Goal: Complete application form

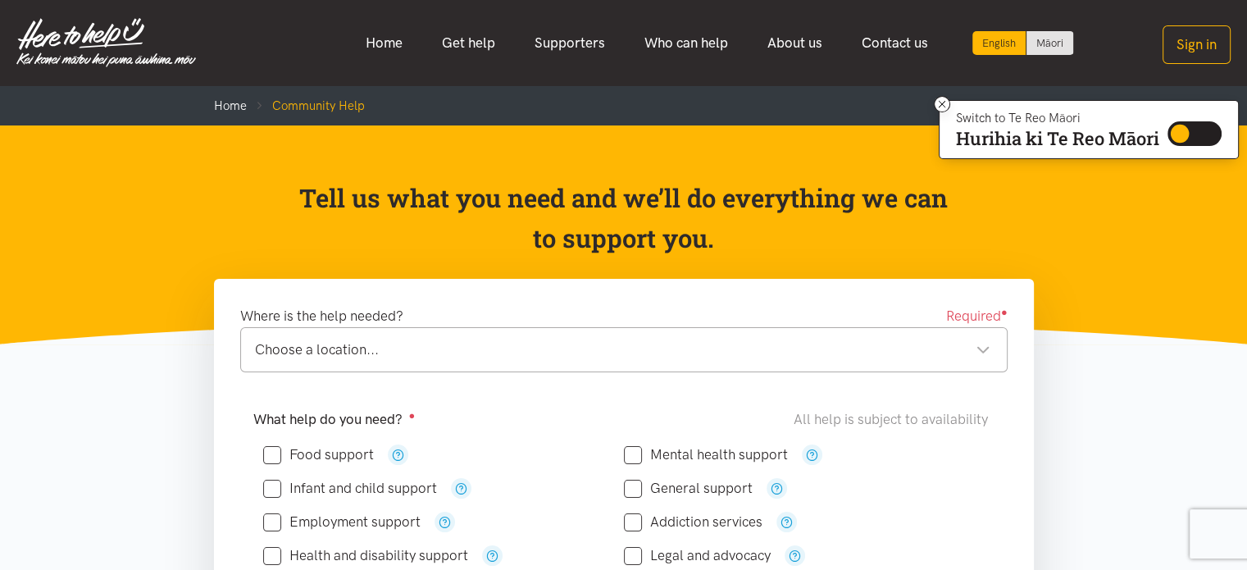
click at [1009, 203] on div "Tell us what you need and we’ll do everything we can to support you." at bounding box center [624, 222] width 853 height 88
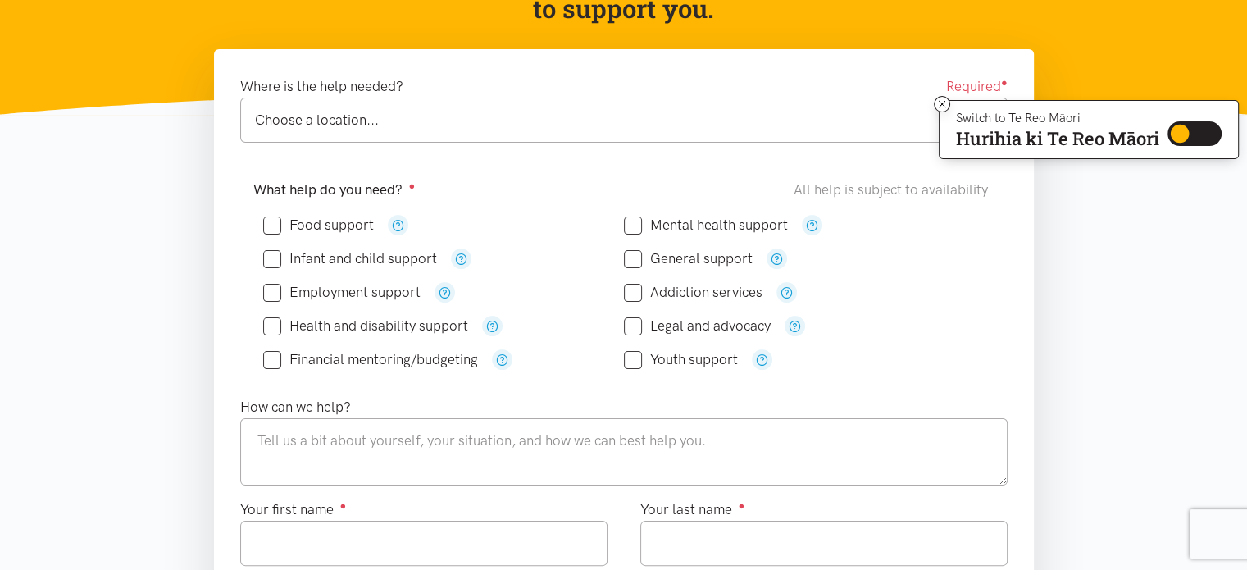
scroll to position [197, 0]
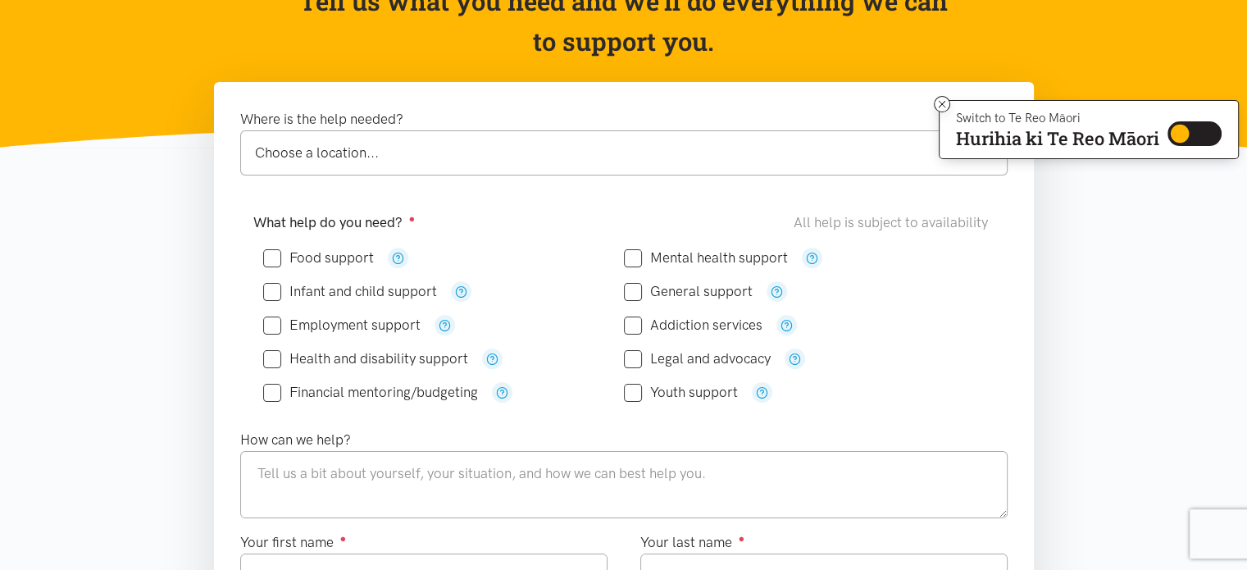
click at [326, 261] on input "Food support" at bounding box center [318, 258] width 111 height 14
checkbox input "true"
click at [365, 329] on input "Employment support" at bounding box center [341, 325] width 157 height 14
checkbox input "true"
click at [432, 472] on textarea at bounding box center [624, 484] width 768 height 67
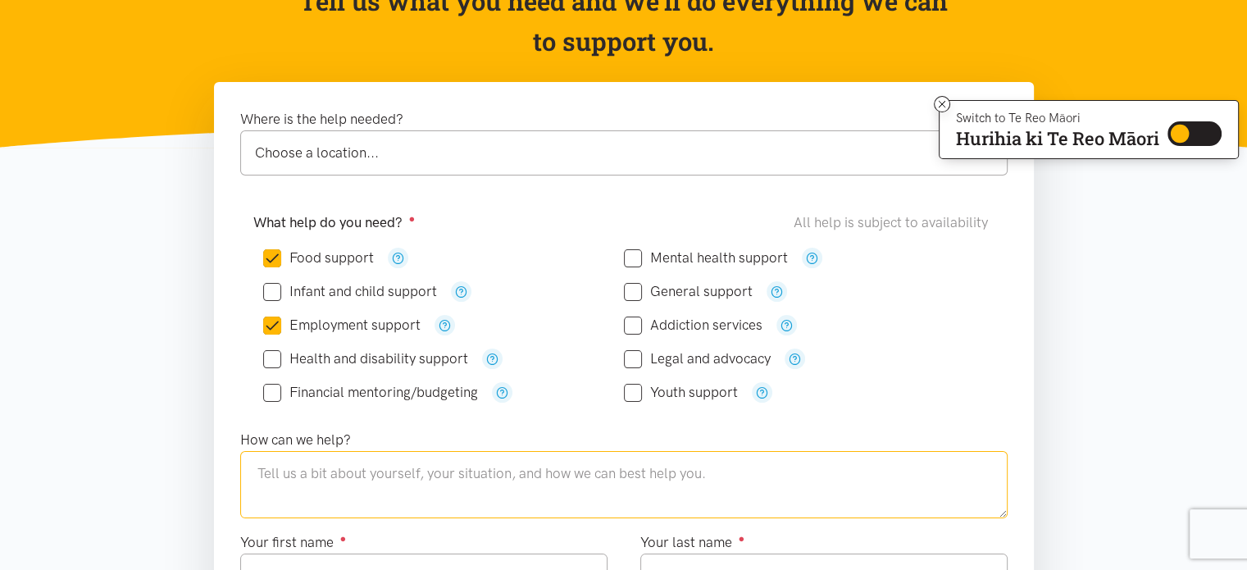
paste textarea "Kia Ora, I'm [PERSON_NAME] who is a mother of two sons. They are in schooling a…"
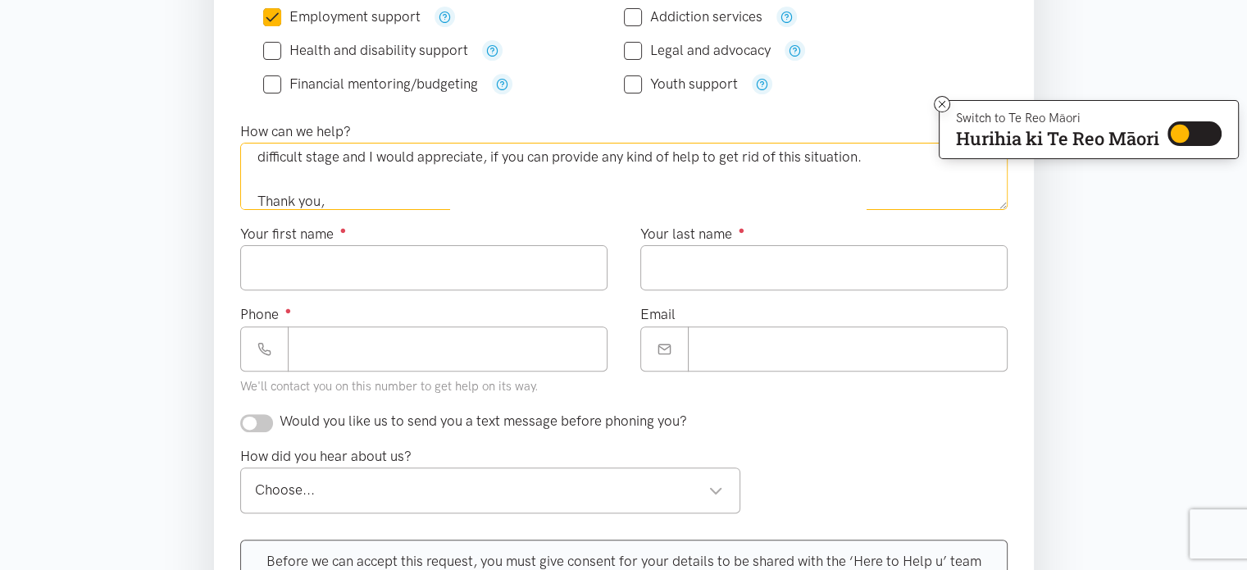
scroll to position [513, 0]
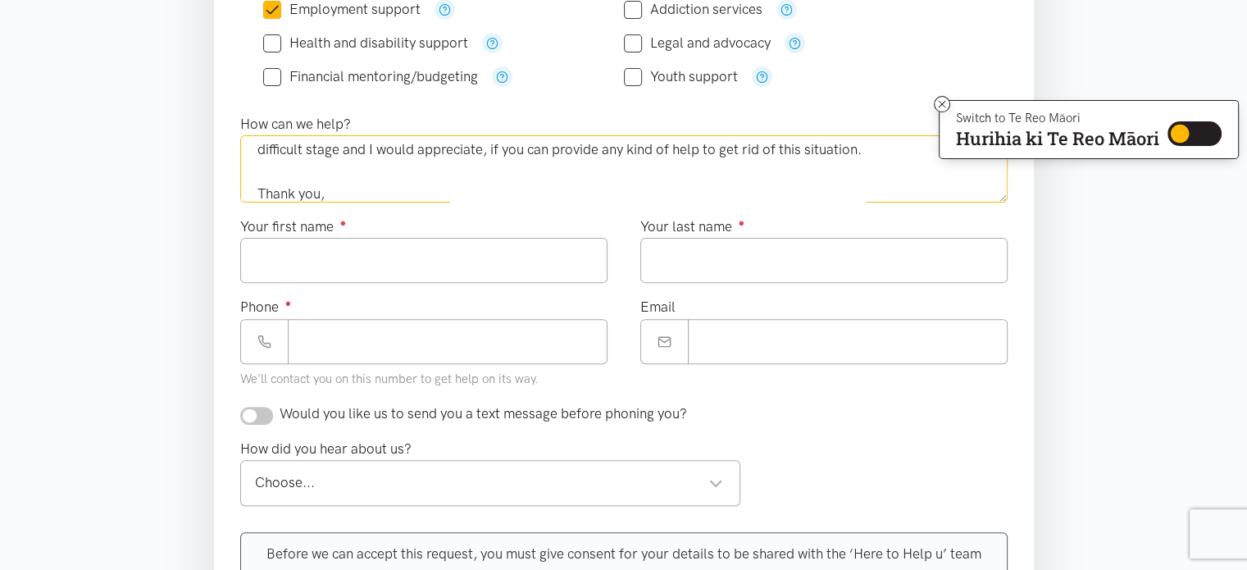
type textarea "Kia Ora, I'm [PERSON_NAME] who is a mother of two sons. They are in schooling a…"
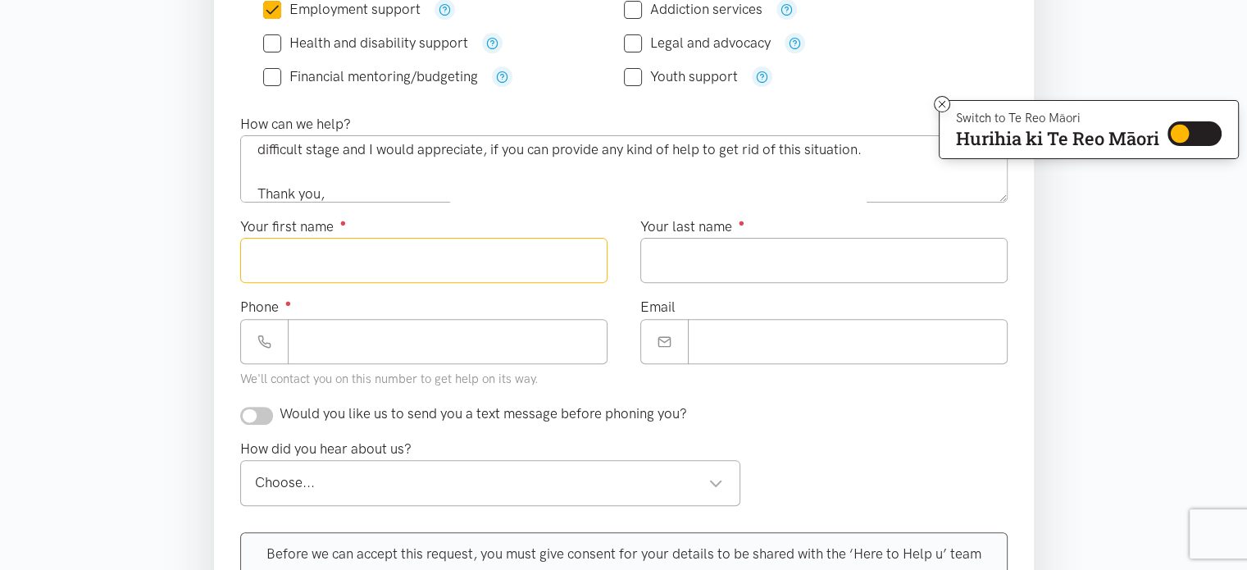
click at [566, 242] on input "Your first name ●" at bounding box center [423, 260] width 367 height 45
type input "*********"
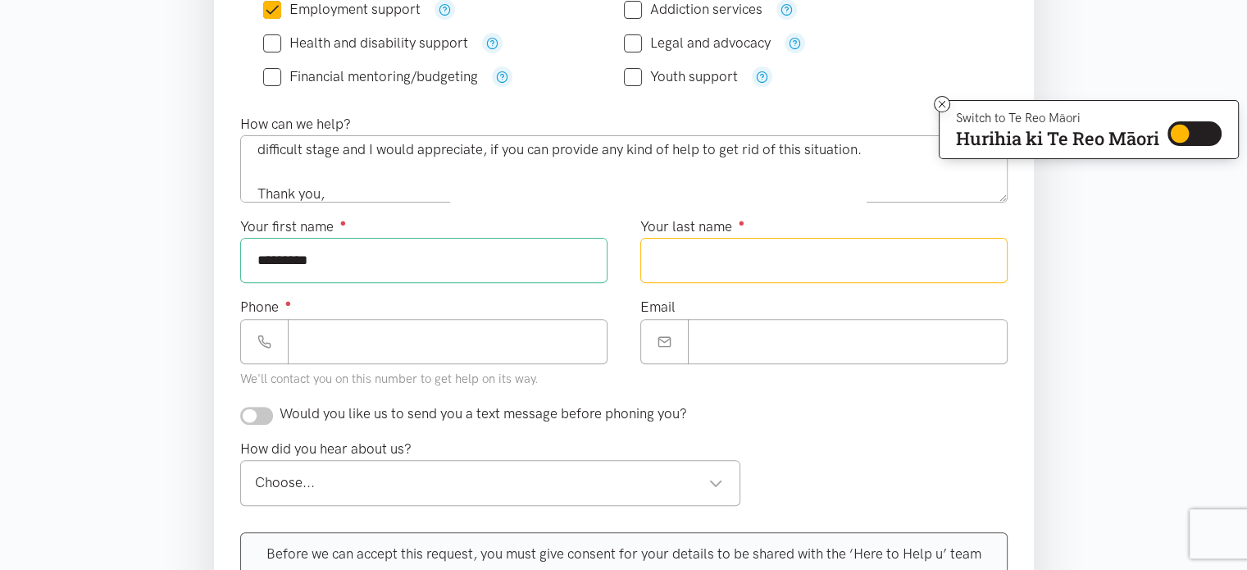
click at [660, 271] on input "Your last name ●" at bounding box center [823, 260] width 367 height 45
type input "**********"
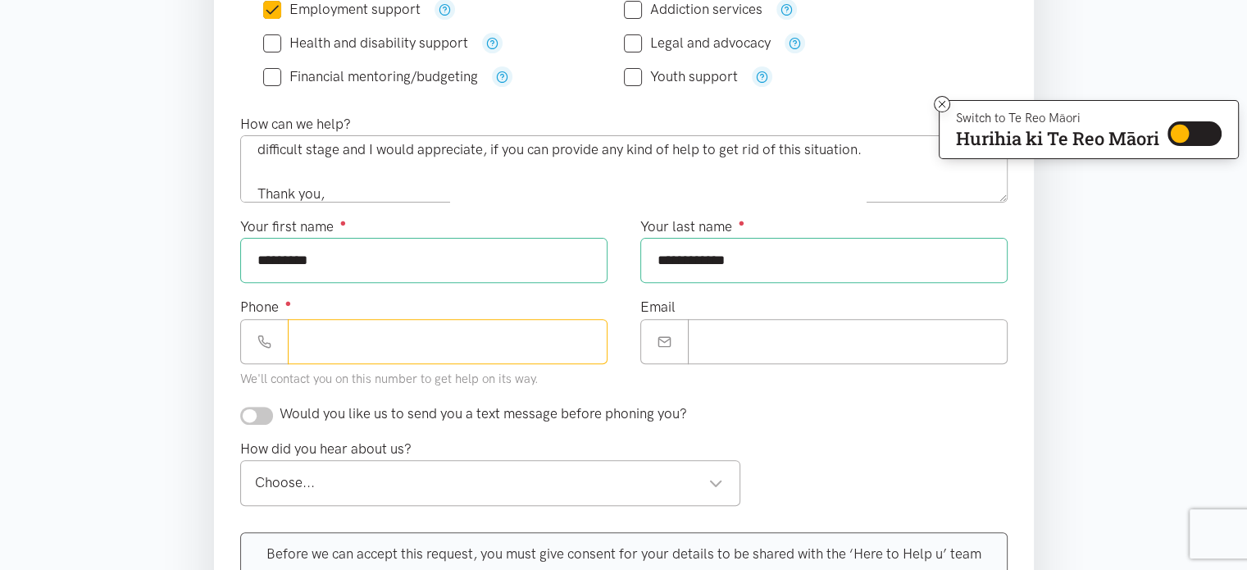
click at [451, 355] on input "Phone ●" at bounding box center [448, 341] width 320 height 45
type input "**********"
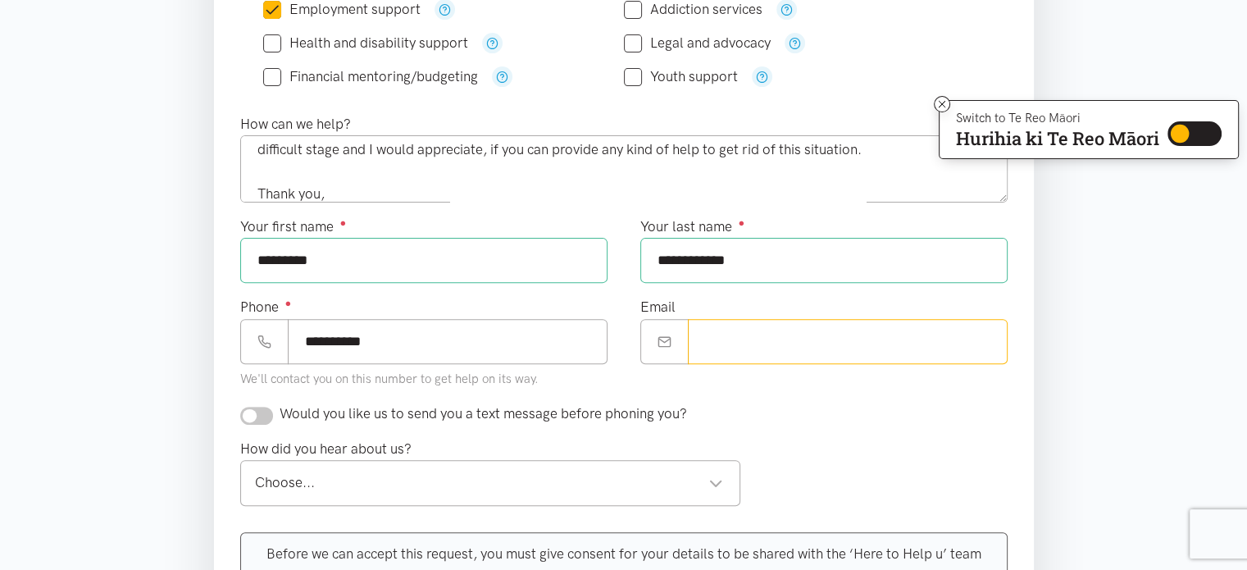
type input "**********"
click at [477, 413] on span "Would you like us to send you a text message before phoning you?" at bounding box center [484, 413] width 408 height 16
click at [256, 412] on input "checkbox" at bounding box center [256, 416] width 33 height 18
checkbox input "true"
click at [479, 474] on div "Choose..." at bounding box center [489, 483] width 469 height 22
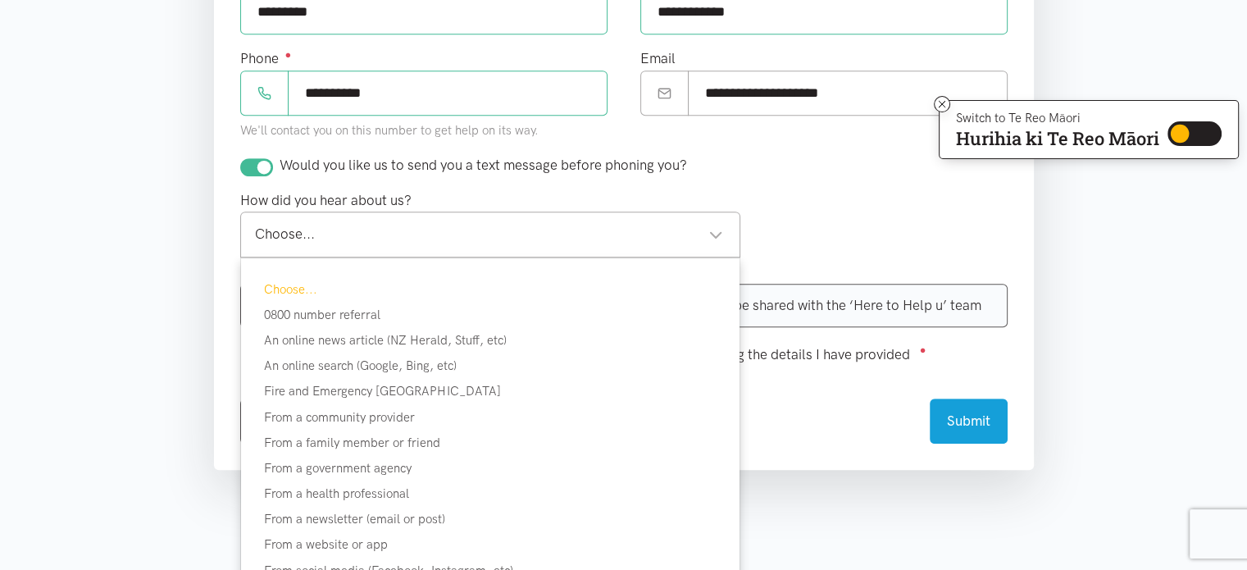
scroll to position [796, 0]
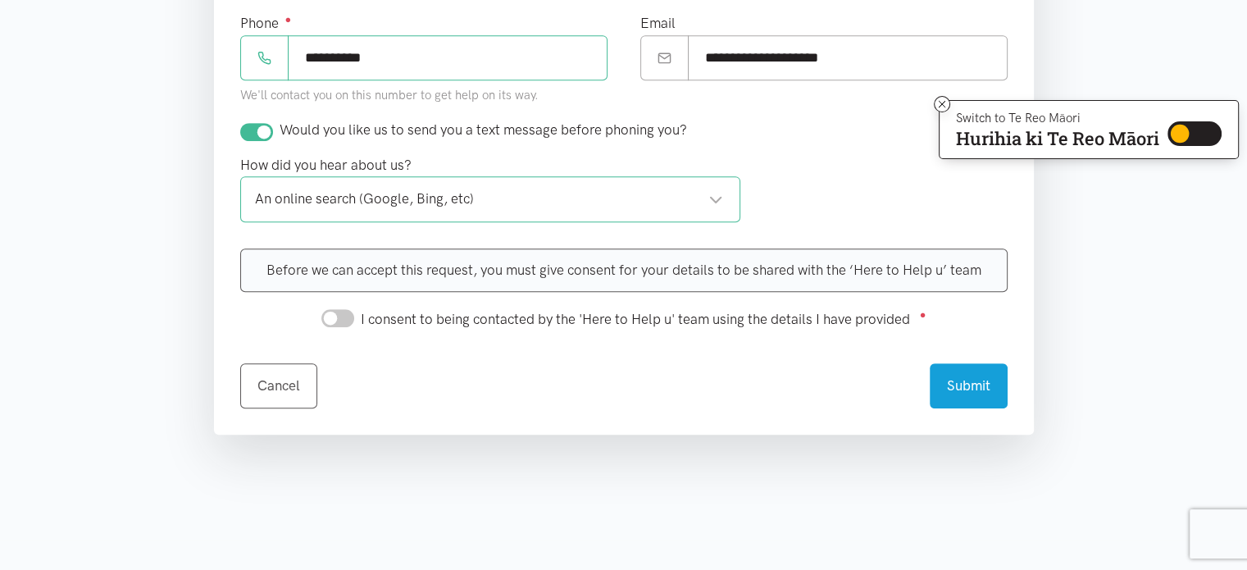
click at [342, 312] on input "I consent to being contacted by the 'Here to Help u' team using the details I h…" at bounding box center [337, 318] width 33 height 18
checkbox input "true"
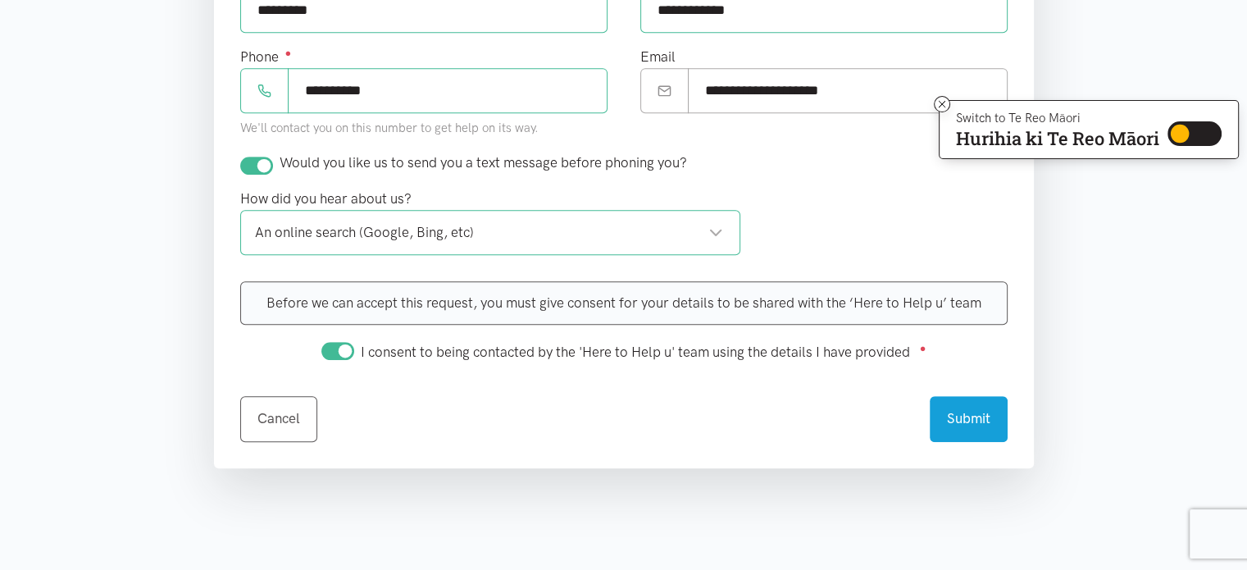
scroll to position [830, 0]
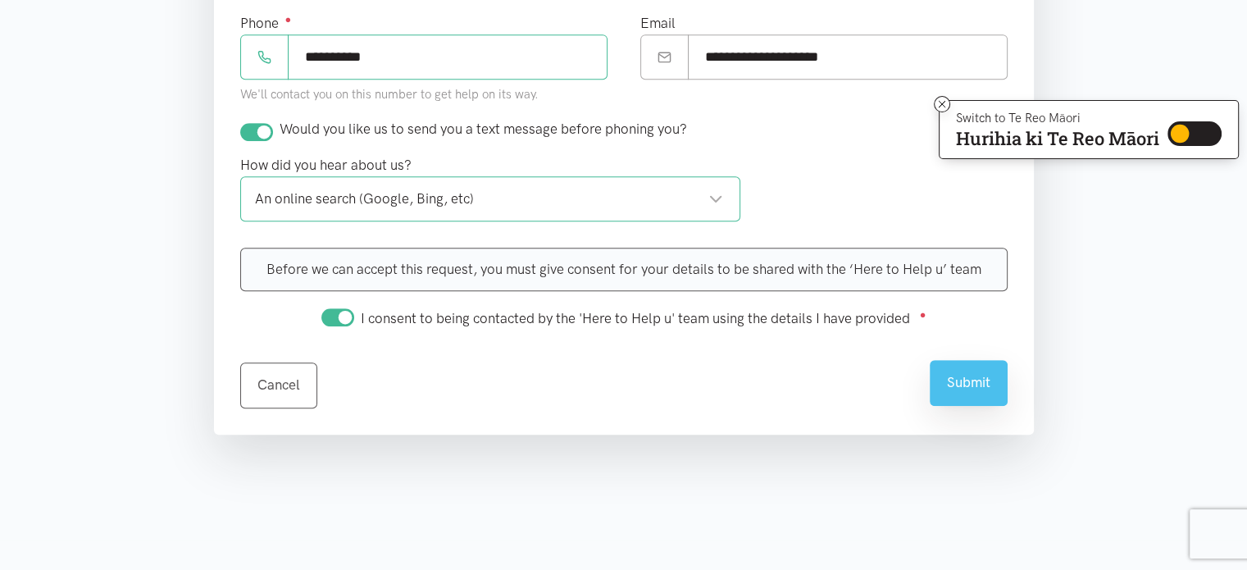
click at [972, 385] on button "Submit" at bounding box center [969, 382] width 78 height 45
click at [980, 374] on button "Submit" at bounding box center [969, 382] width 78 height 45
click at [969, 383] on button "Submit" at bounding box center [969, 382] width 78 height 45
click at [936, 103] on icon at bounding box center [942, 104] width 12 height 12
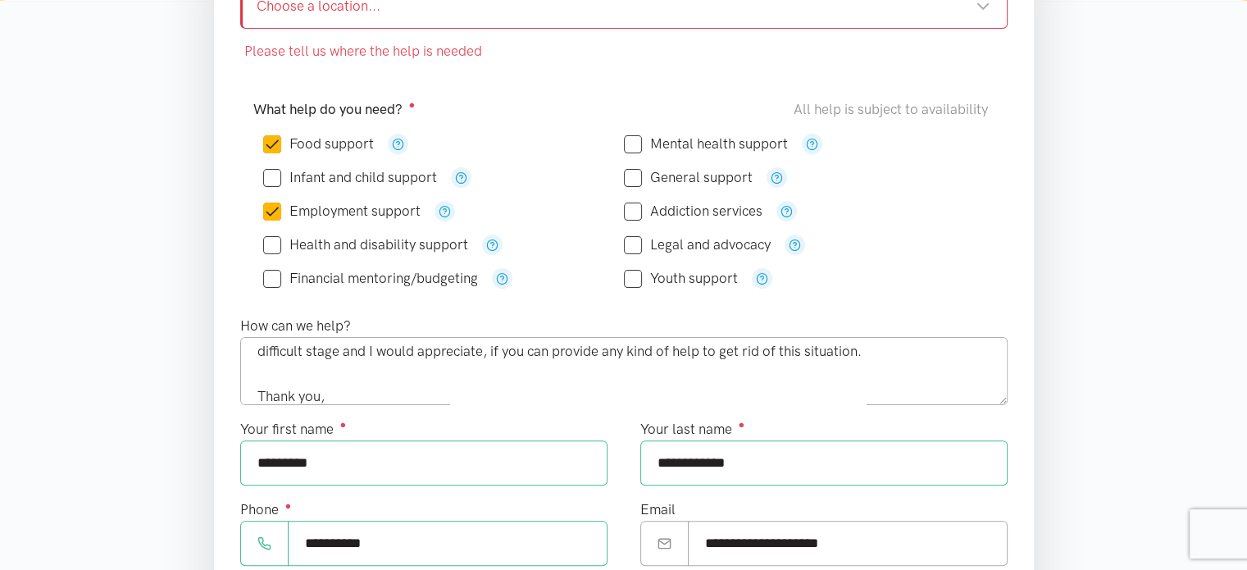
scroll to position [287, 0]
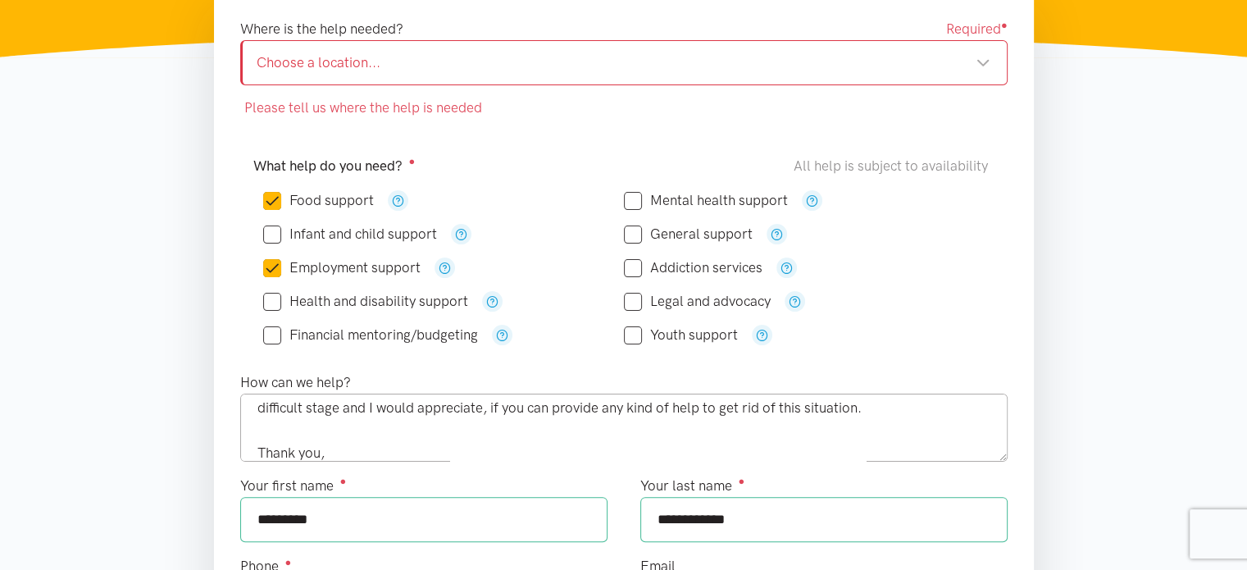
click at [836, 67] on div "Choose a location..." at bounding box center [624, 63] width 734 height 22
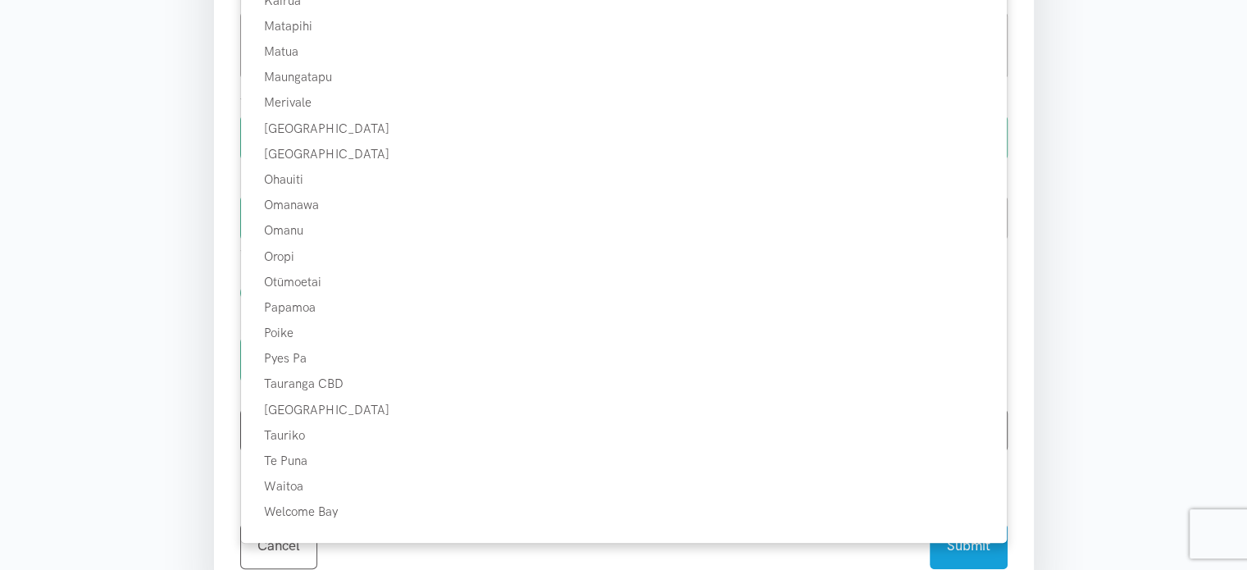
scroll to position [705, 0]
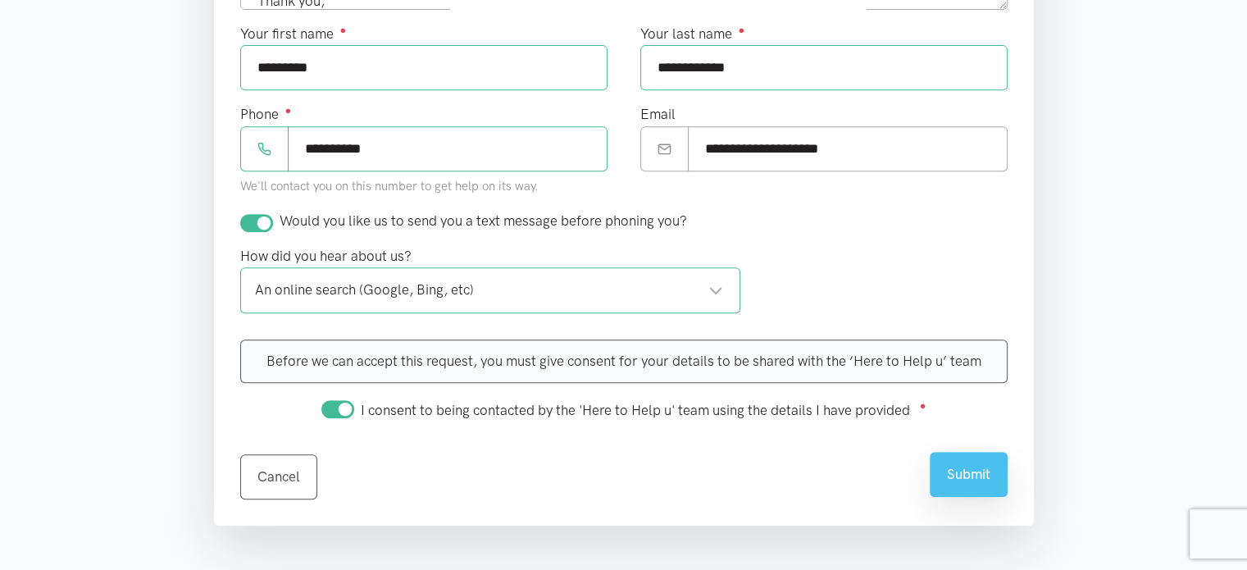
click at [952, 472] on button "Submit" at bounding box center [969, 474] width 78 height 45
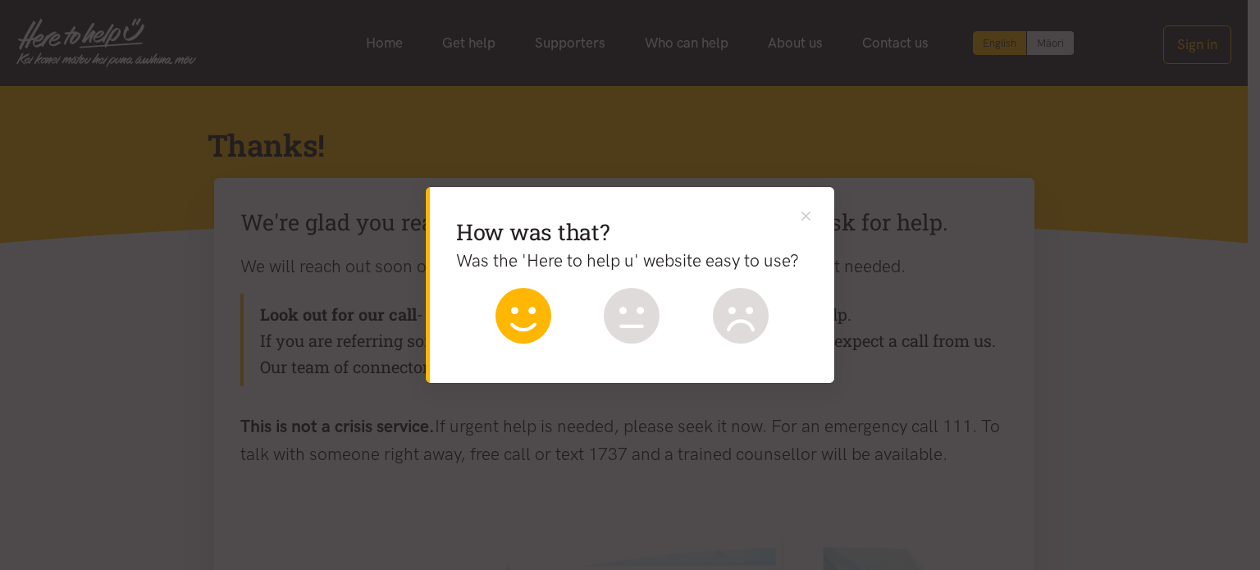
click at [531, 327] on icon at bounding box center [523, 316] width 56 height 56
